Goal: Understand process/instructions

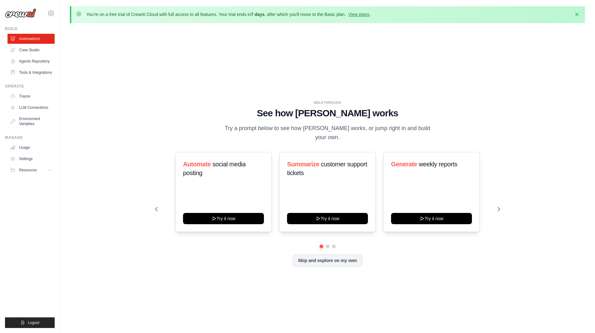
scroll to position [22, 0]
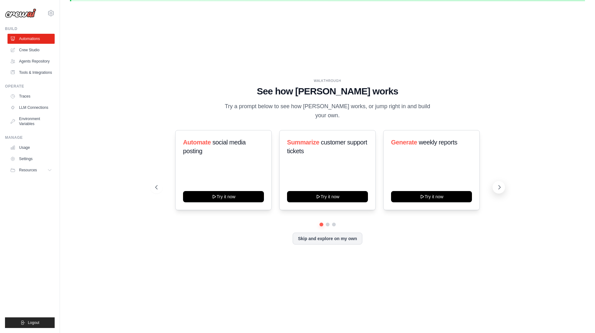
click at [499, 184] on icon at bounding box center [499, 187] width 6 height 6
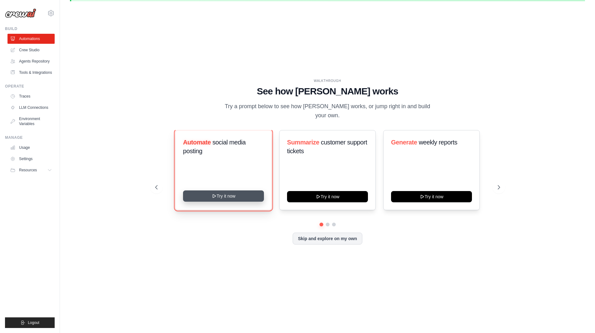
drag, startPoint x: 237, startPoint y: 191, endPoint x: 216, endPoint y: 191, distance: 20.3
click at [216, 193] on icon at bounding box center [213, 195] width 5 height 5
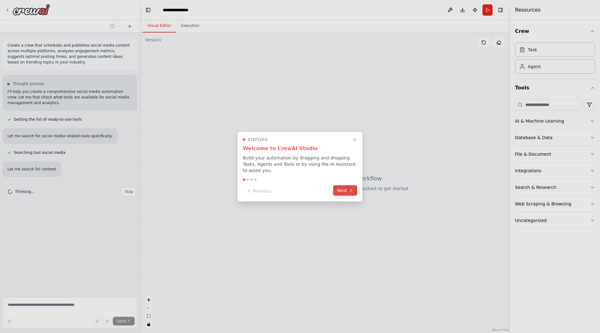
click at [343, 188] on button "Next" at bounding box center [345, 190] width 24 height 10
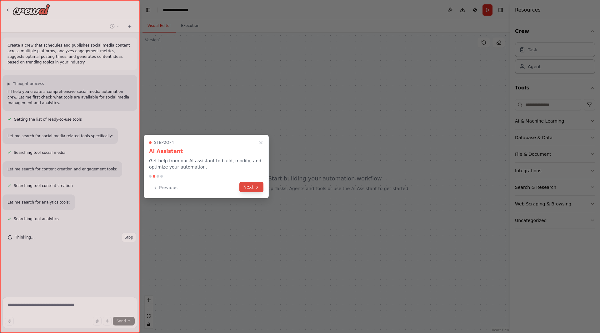
click at [254, 186] on button "Next" at bounding box center [251, 187] width 24 height 10
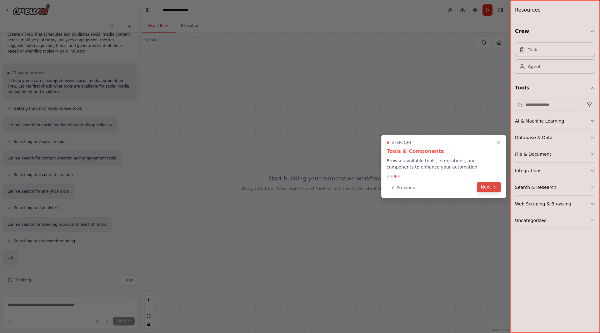
click at [491, 186] on button "Next" at bounding box center [489, 187] width 24 height 10
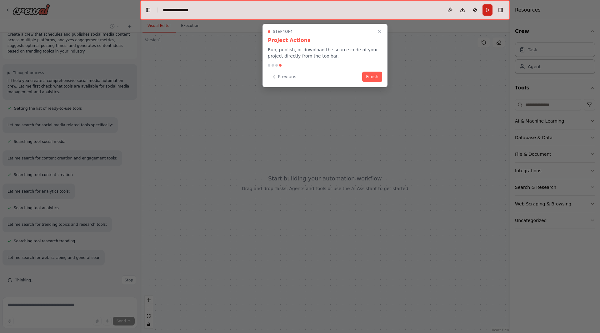
scroll to position [23, 0]
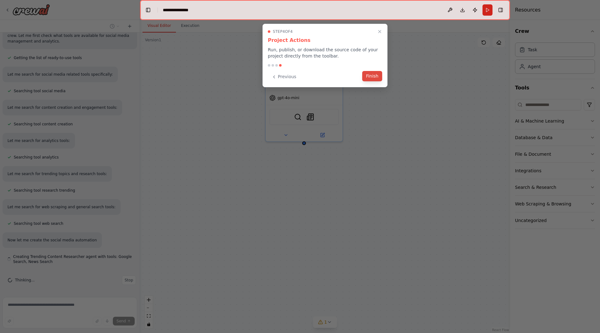
click at [370, 75] on button "Finish" at bounding box center [372, 76] width 20 height 10
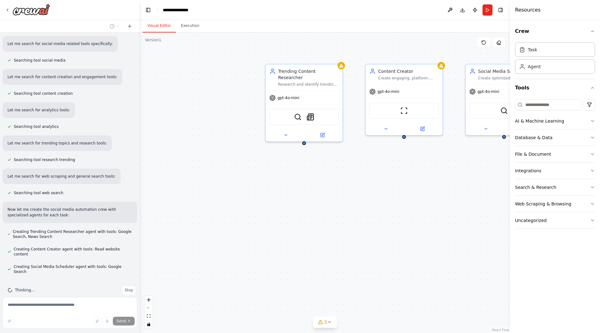
scroll to position [110, 0]
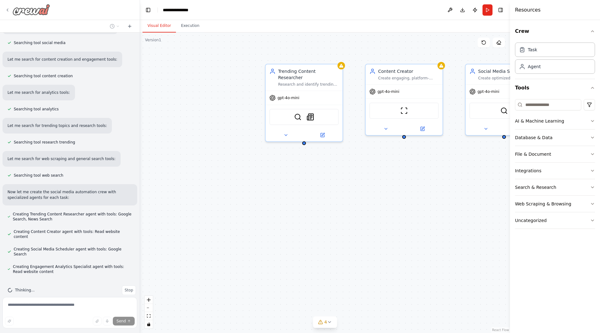
click at [9, 10] on icon at bounding box center [7, 9] width 5 height 5
